Goal: Find specific page/section

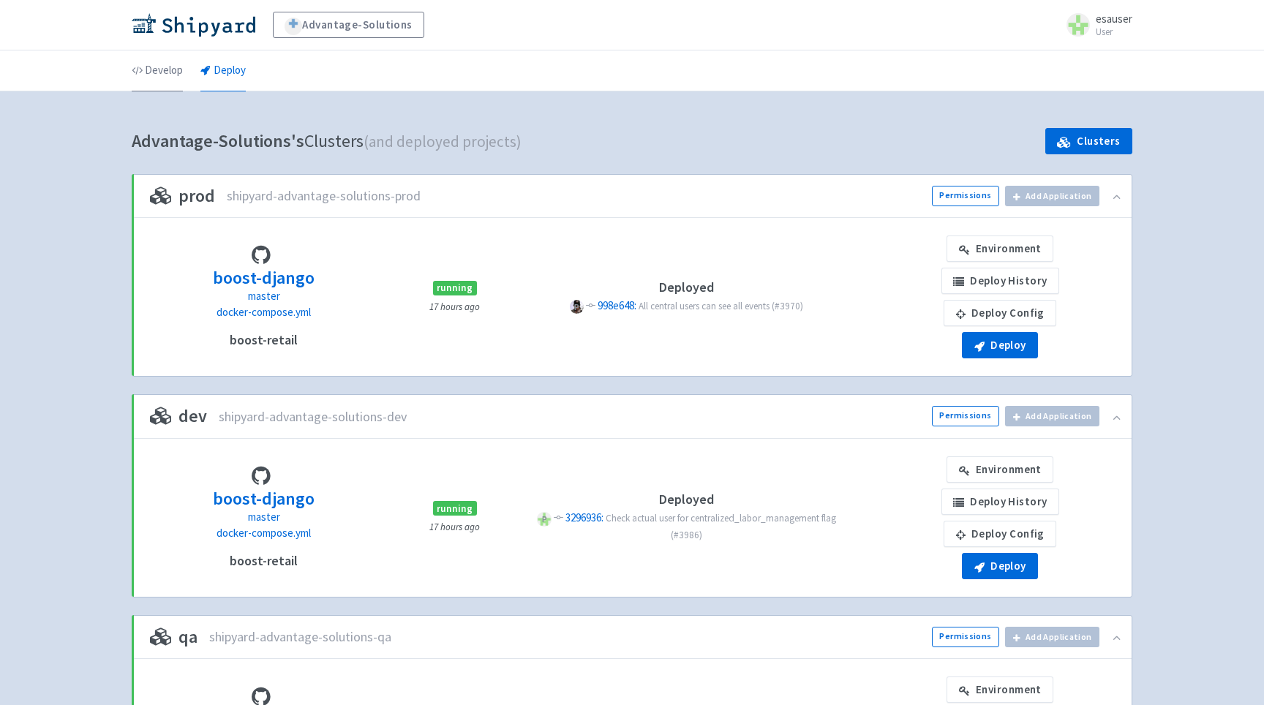
click at [165, 63] on link "Develop" at bounding box center [157, 70] width 51 height 41
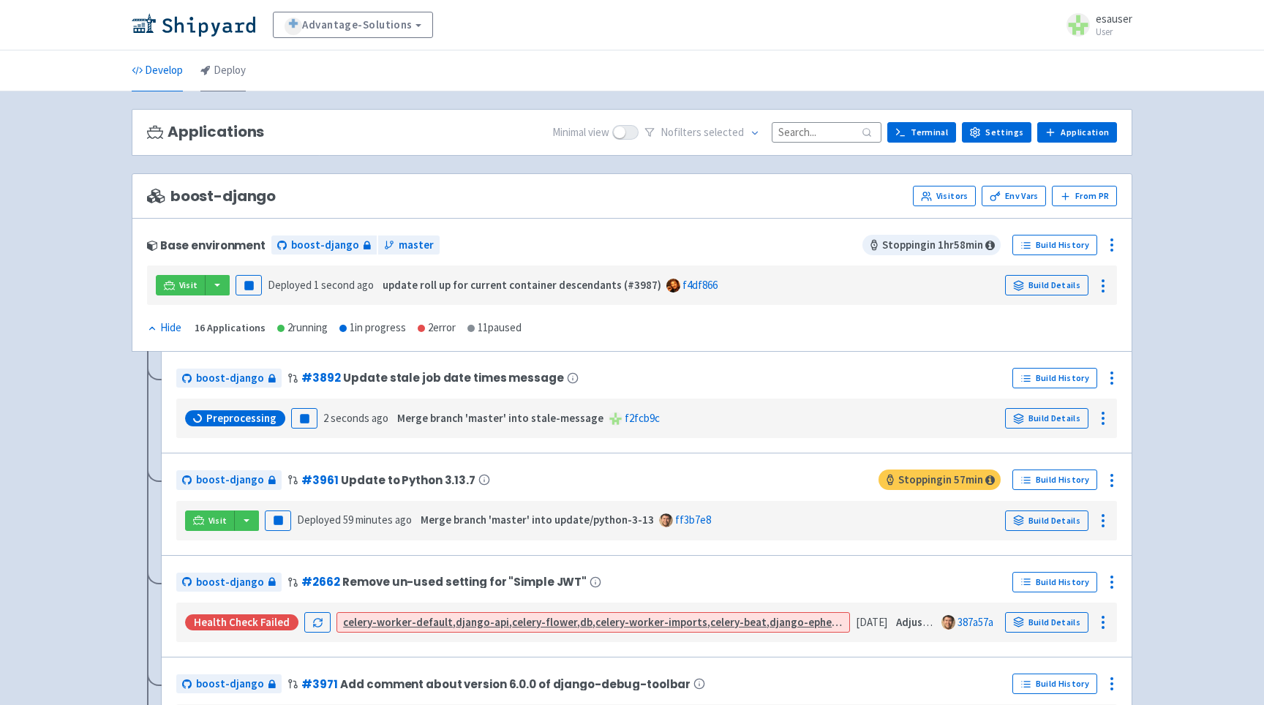
click at [215, 82] on link "Deploy" at bounding box center [222, 70] width 45 height 41
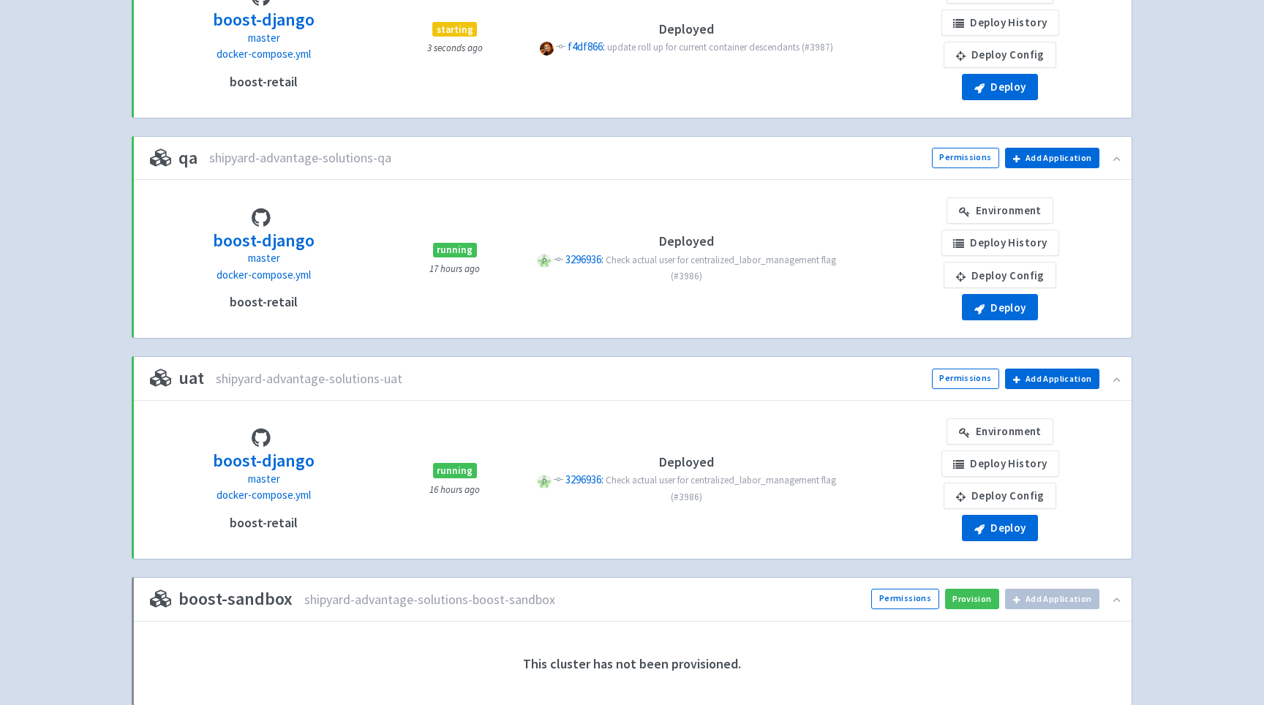
scroll to position [462, 0]
